Goal: Information Seeking & Learning: Find specific fact

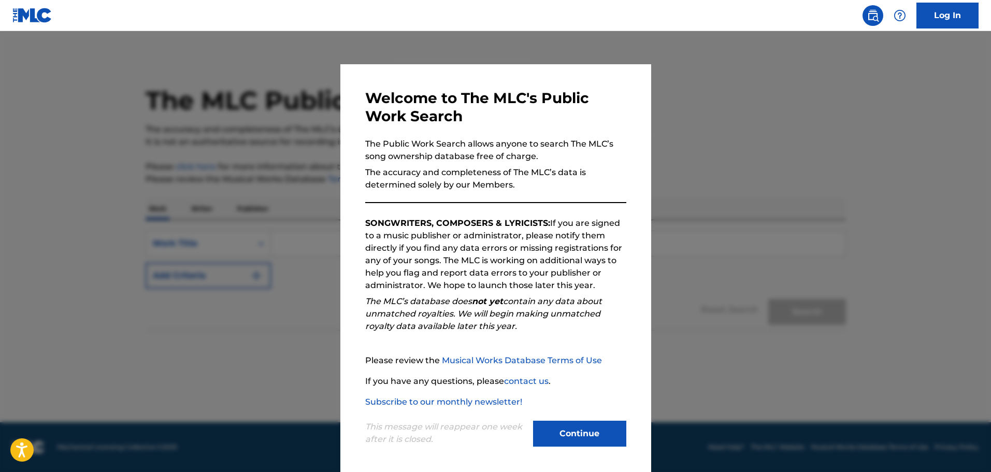
click at [587, 436] on button "Continue" at bounding box center [579, 434] width 93 height 26
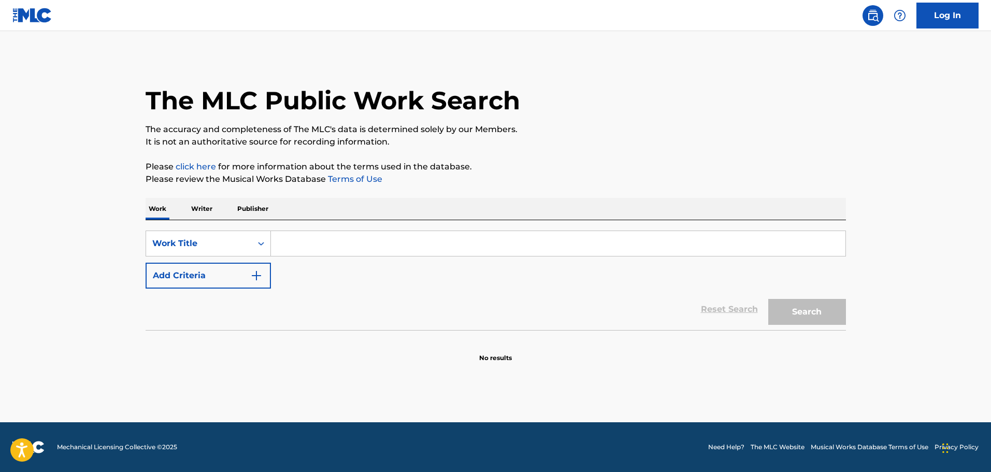
click at [339, 239] on input "Search Form" at bounding box center [558, 243] width 575 height 25
paste input "FAKE!"
type input "FAKE!"
click at [253, 279] on img "Search Form" at bounding box center [256, 275] width 12 height 12
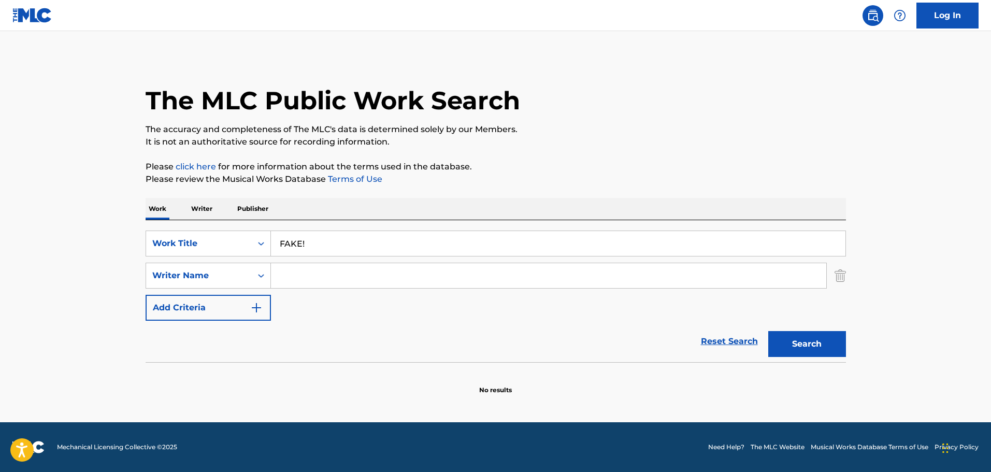
click at [301, 267] on input "Search Form" at bounding box center [548, 275] width 555 height 25
paste input "Musashi Project"
type input "Musashi Project"
click at [290, 351] on div "Reset Search Search" at bounding box center [496, 341] width 701 height 41
click at [824, 335] on button "Search" at bounding box center [807, 344] width 78 height 26
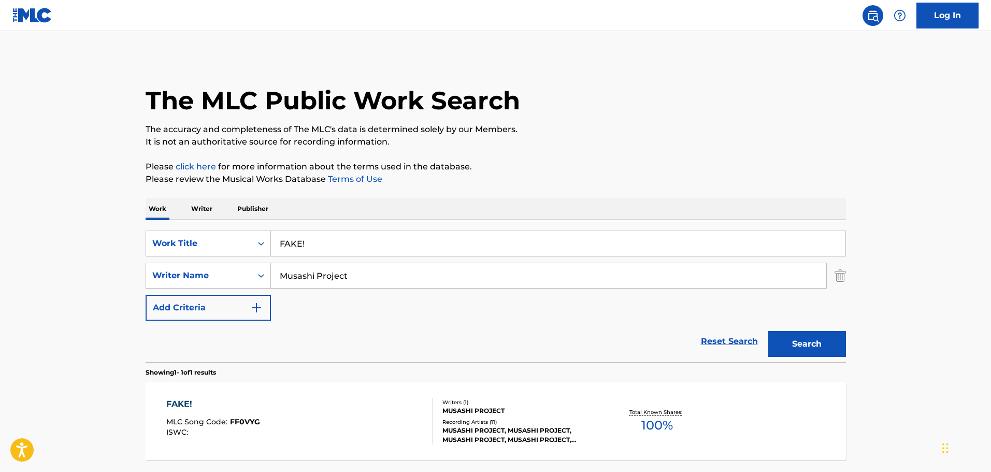
click at [349, 425] on div "FAKE! MLC Song Code : FF0VYG ISWC :" at bounding box center [299, 421] width 266 height 47
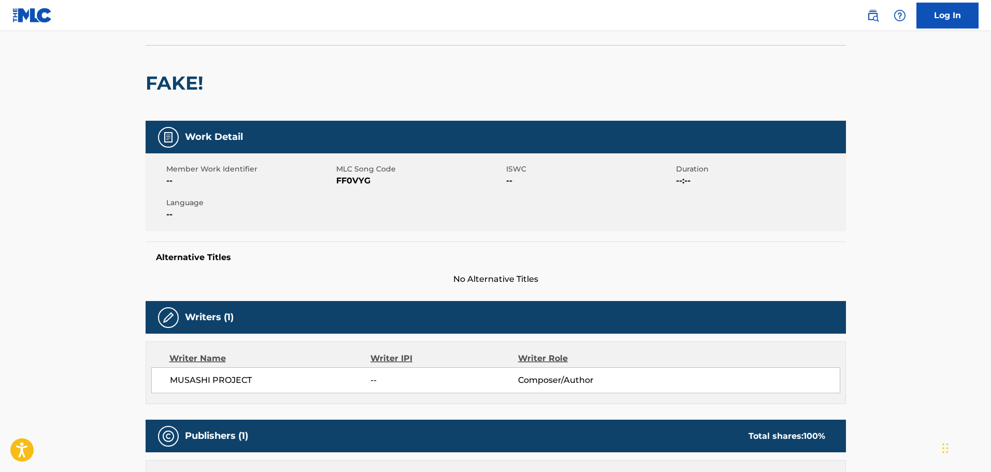
scroll to position [155, 0]
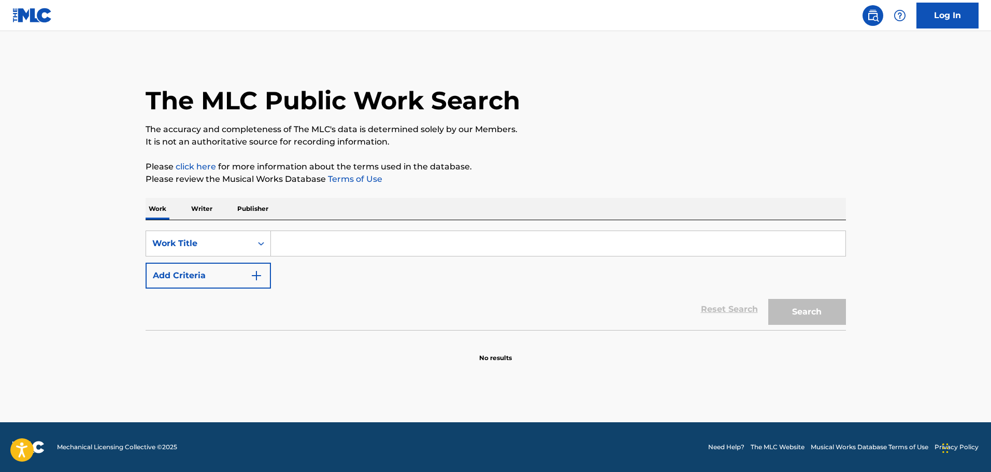
click at [297, 244] on input "Search Form" at bounding box center [558, 243] width 575 height 25
click at [361, 247] on input "Search Form" at bounding box center [558, 243] width 575 height 25
paste input "LA VIOLETERA"
type input "LA VIOLETERA"
click at [233, 285] on button "Add Criteria" at bounding box center [208, 276] width 125 height 26
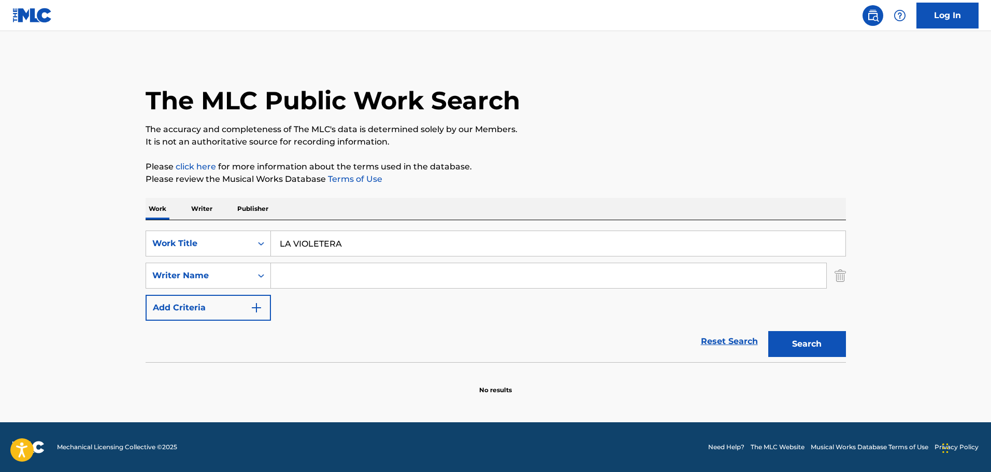
click at [309, 278] on input "Search Form" at bounding box center [548, 275] width 555 height 25
paste input "[PERSON_NAME]"
click at [796, 332] on button "Search" at bounding box center [807, 344] width 78 height 26
click at [364, 284] on input "[PERSON_NAME]" at bounding box center [548, 275] width 555 height 25
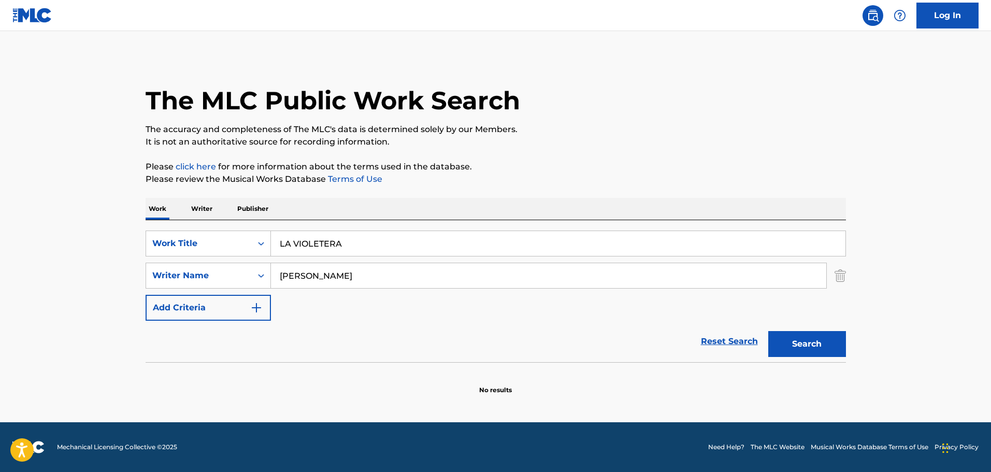
paste input "[PERSON_NAME] [PERSON_NAME]"
click at [446, 288] on input "[PERSON_NAME] [PERSON_NAME]" at bounding box center [548, 275] width 555 height 25
paste input "Search Form"
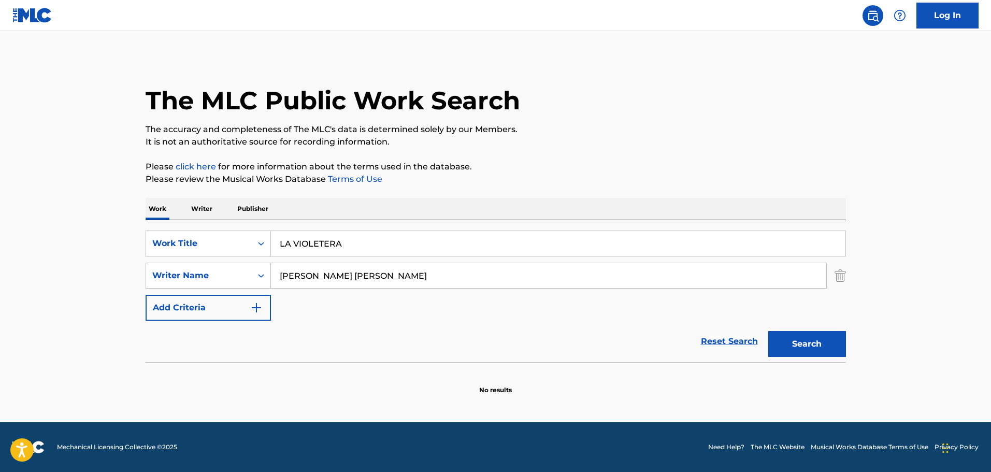
type input "[PERSON_NAME] [PERSON_NAME]"
click at [777, 345] on button "Search" at bounding box center [807, 344] width 78 height 26
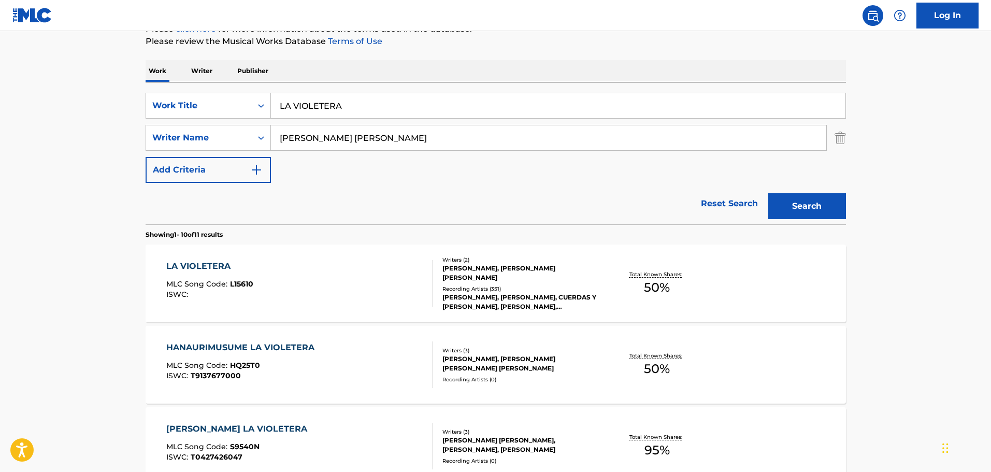
scroll to position [52, 0]
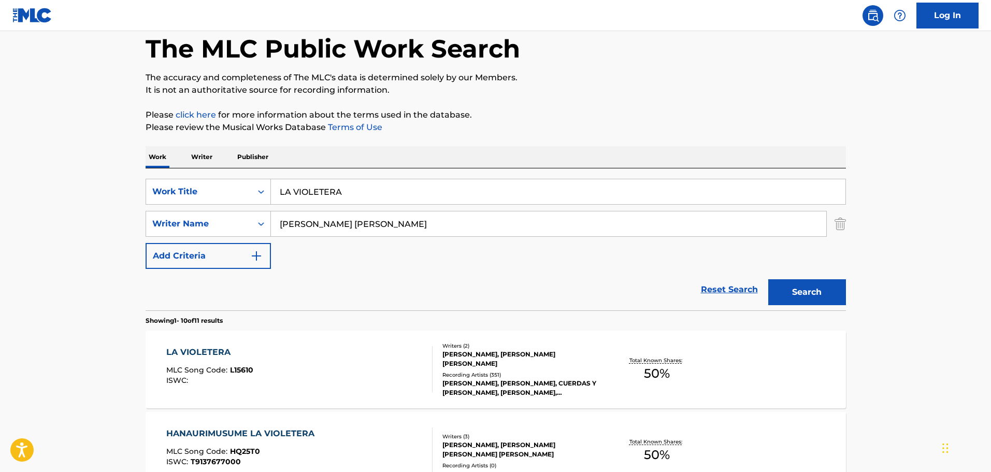
click at [349, 370] on div "LA VIOLETERA MLC Song Code : L15610 ISWC :" at bounding box center [299, 369] width 266 height 47
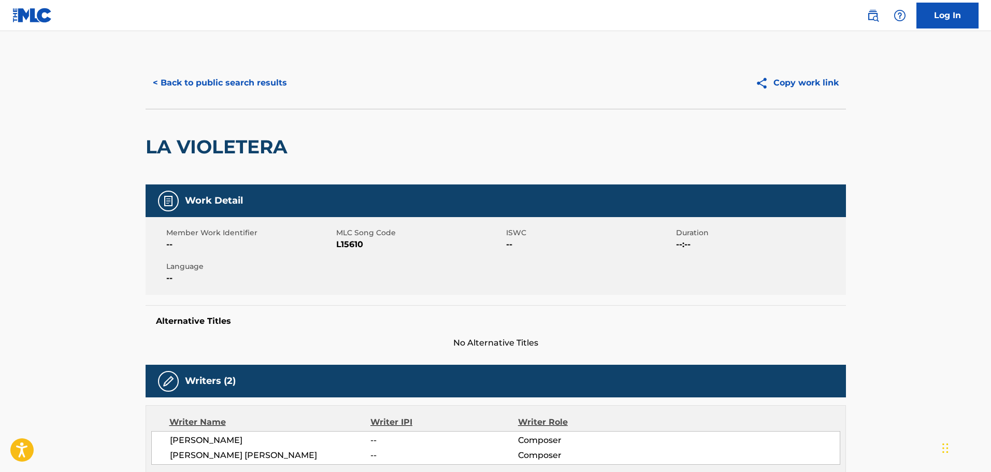
click at [215, 85] on button "< Back to public search results" at bounding box center [220, 83] width 149 height 26
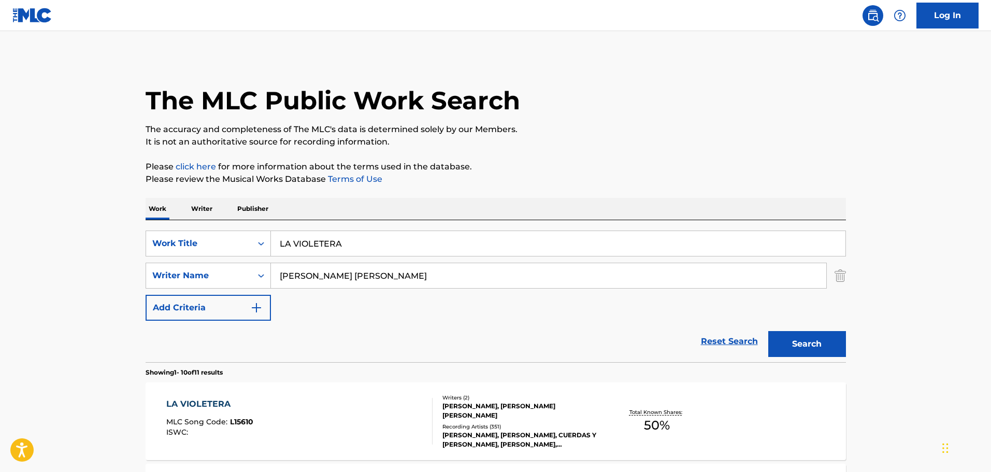
scroll to position [52, 0]
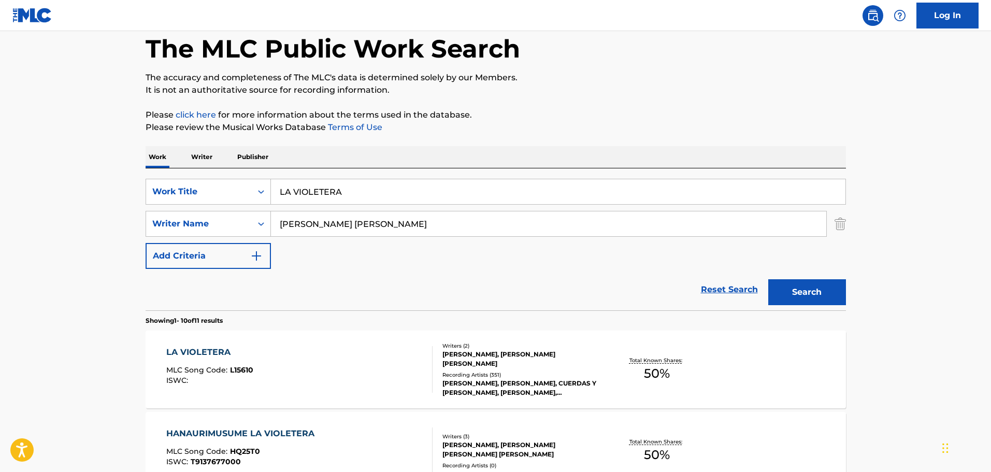
click at [352, 229] on input "[PERSON_NAME] [PERSON_NAME]" at bounding box center [548, 223] width 555 height 25
paste input "[PERSON_NAME]"
click at [826, 288] on button "Search" at bounding box center [807, 292] width 78 height 26
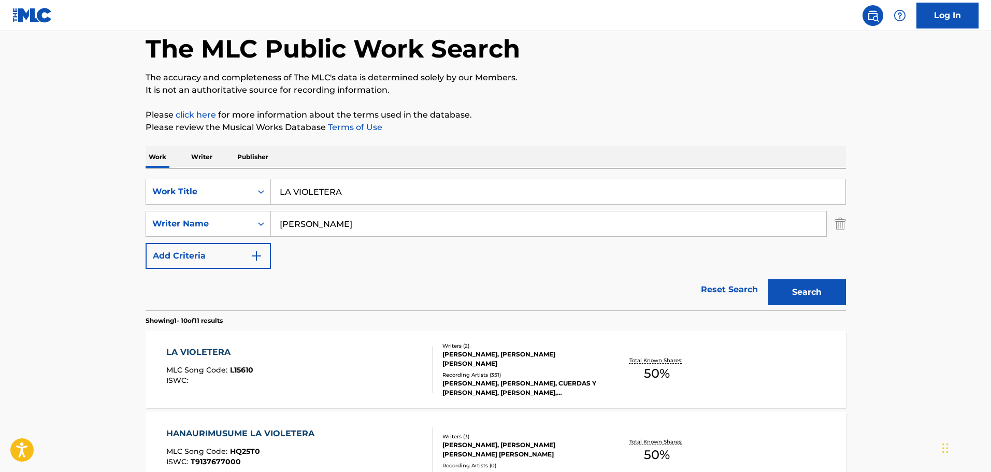
scroll to position [0, 0]
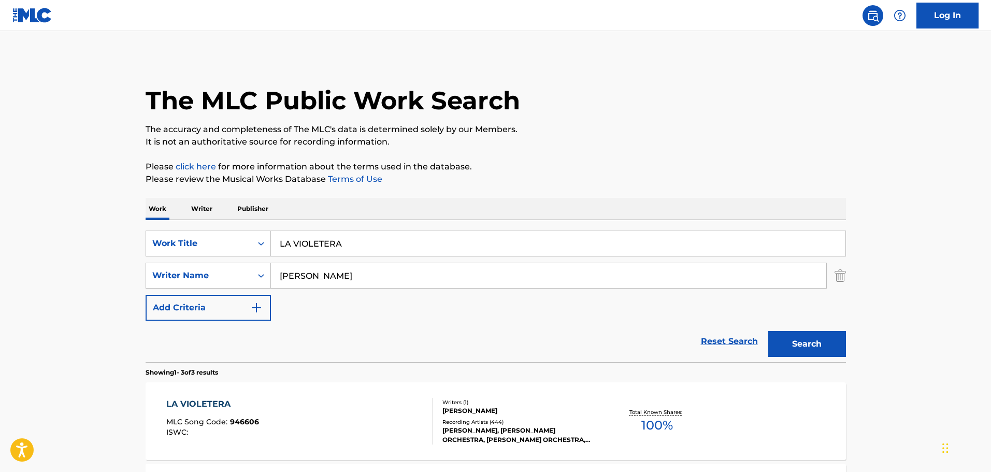
click at [331, 281] on input "[PERSON_NAME]" at bounding box center [548, 275] width 555 height 25
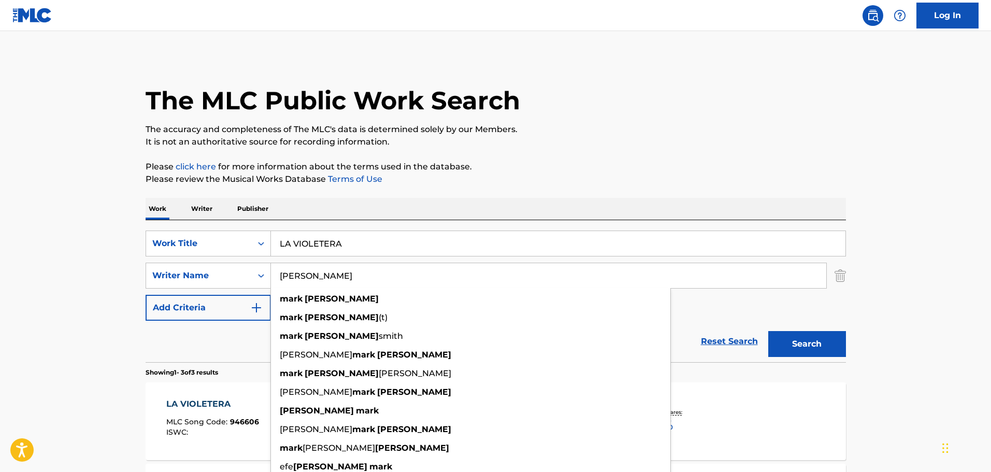
click at [331, 281] on input "[PERSON_NAME]" at bounding box center [548, 275] width 555 height 25
paste input "[PERSON_NAME]"
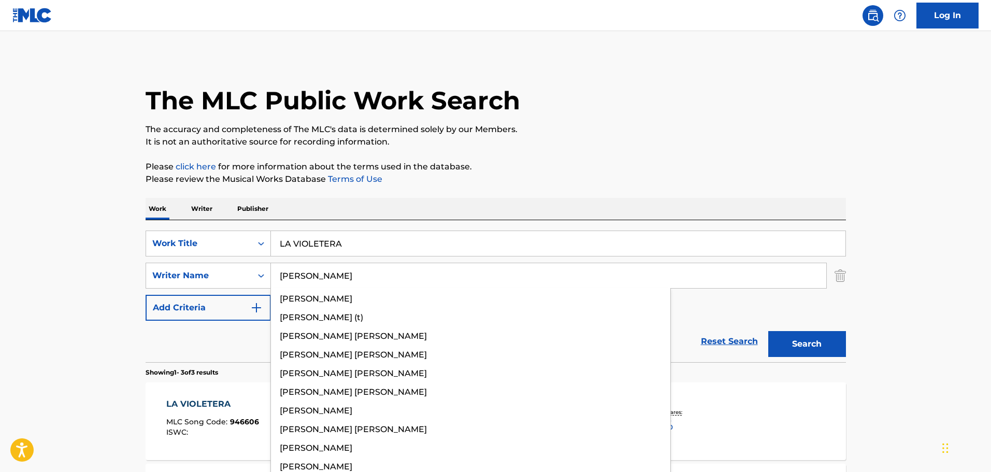
type input "[PERSON_NAME]"
click at [775, 344] on button "Search" at bounding box center [807, 344] width 78 height 26
